Goal: Task Accomplishment & Management: Use online tool/utility

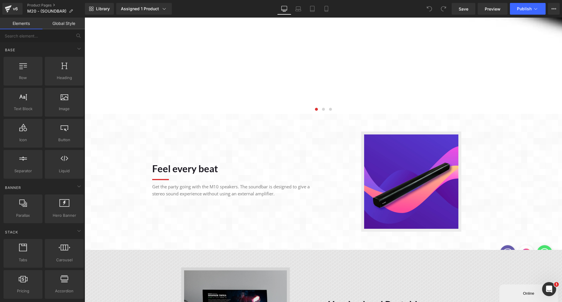
scroll to position [854, 0]
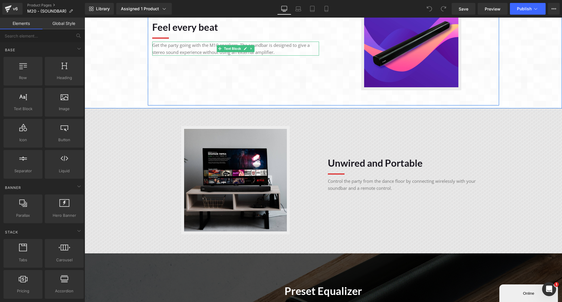
click at [209, 45] on p "Get the party going with the M10 speakers. The soundbar is designed to give a s…" at bounding box center [235, 49] width 167 height 14
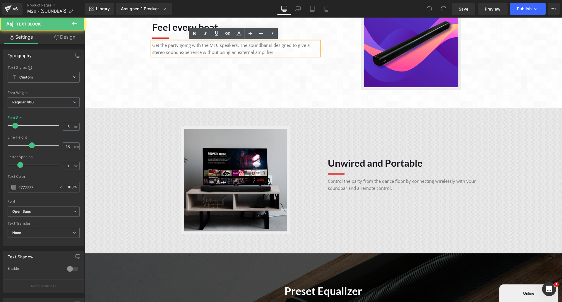
click at [212, 46] on p "Get the party going with the M10 speakers. The soundbar is designed to give a s…" at bounding box center [235, 49] width 167 height 14
click at [214, 47] on p "Get the party going with the M10 speakers. The soundbar is designed to give a s…" at bounding box center [235, 49] width 167 height 14
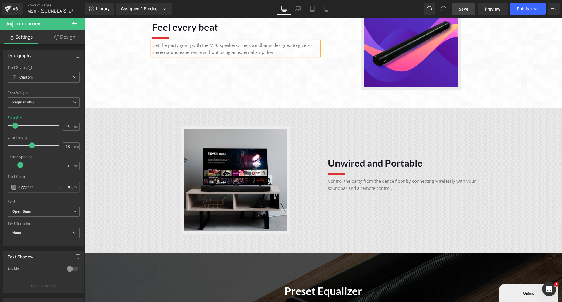
click at [460, 6] on span "Save" at bounding box center [463, 9] width 10 height 6
click at [469, 9] on link "Save" at bounding box center [463, 9] width 24 height 12
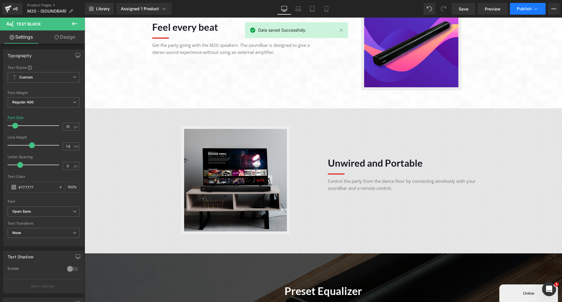
click at [516, 12] on button "Publish" at bounding box center [528, 9] width 36 height 12
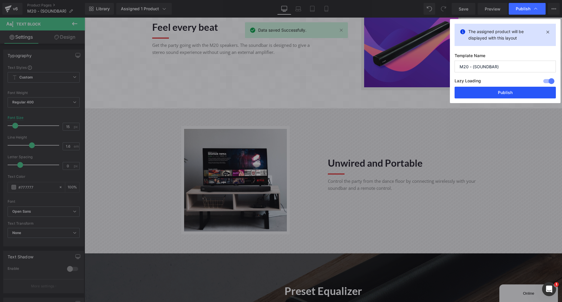
click at [532, 90] on button "Publish" at bounding box center [504, 93] width 101 height 12
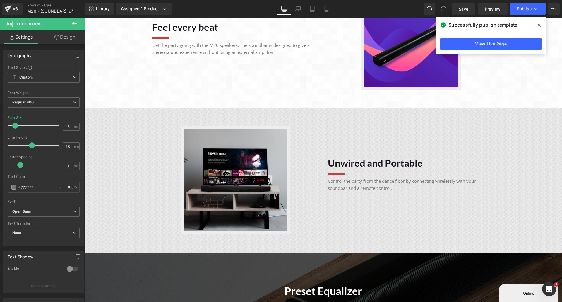
drag, startPoint x: 538, startPoint y: 25, endPoint x: 195, endPoint y: 4, distance: 343.8
click at [538, 25] on icon at bounding box center [538, 25] width 3 height 3
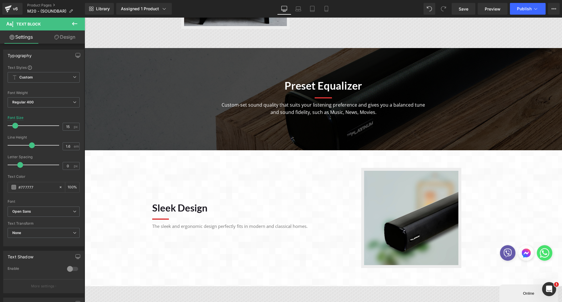
scroll to position [1059, 0]
